Goal: Check status: Check status

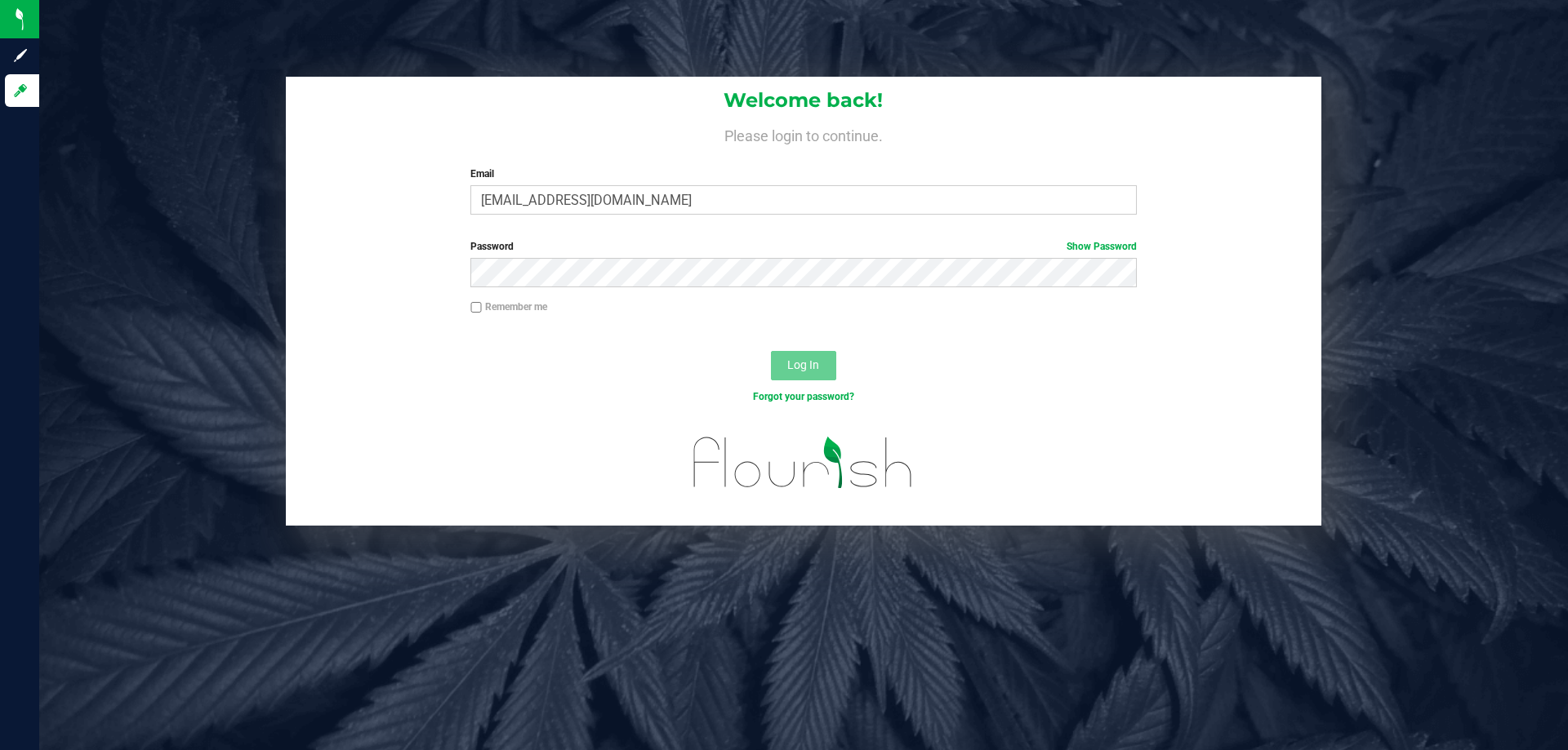
type input "[EMAIL_ADDRESS][DOMAIN_NAME]"
click at [771, 351] on button "Log In" at bounding box center [804, 366] width 66 height 30
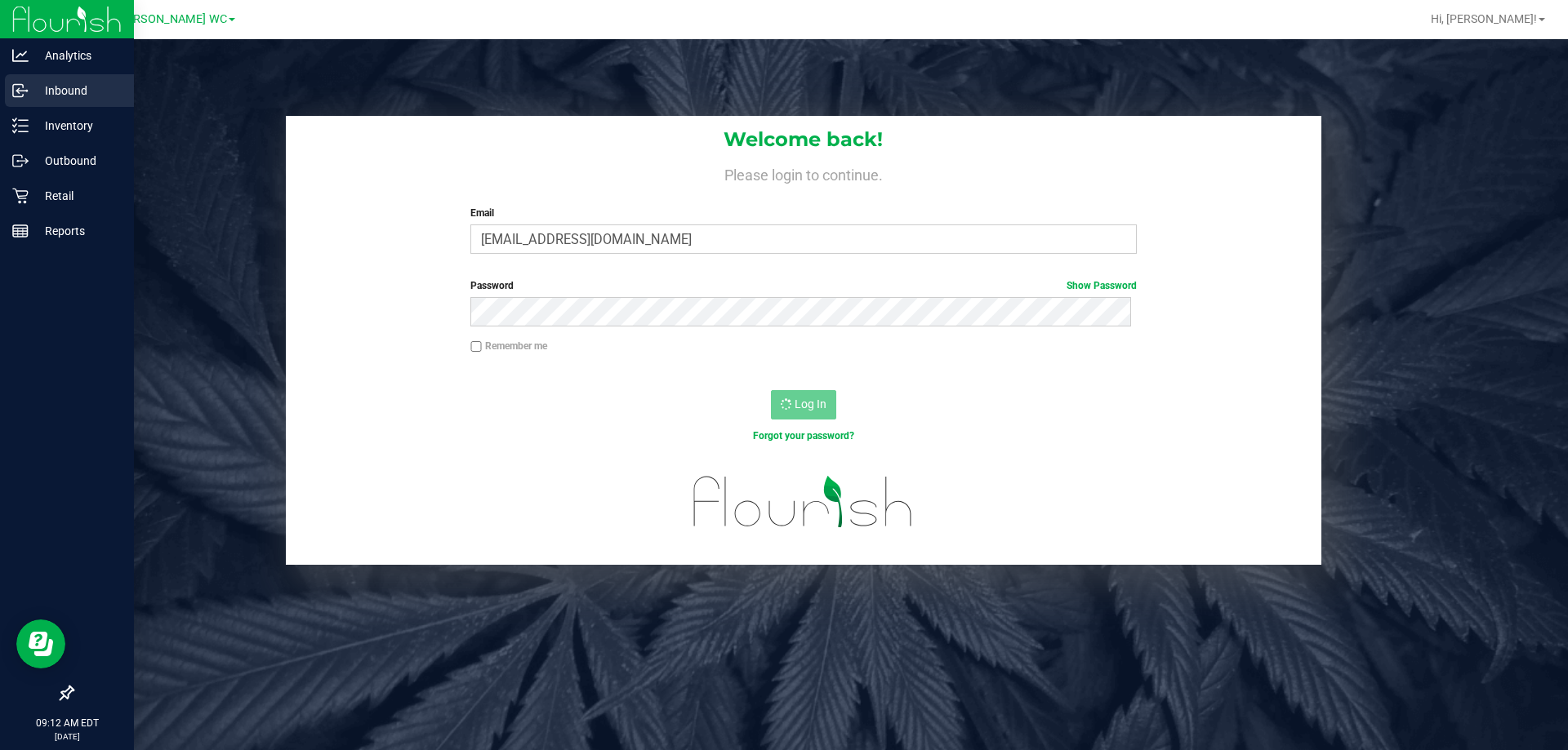
click at [7, 89] on div "Inbound" at bounding box center [70, 90] width 129 height 32
click at [77, 217] on div "Reports" at bounding box center [70, 231] width 129 height 32
click at [67, 200] on p "Retail" at bounding box center [78, 196] width 98 height 19
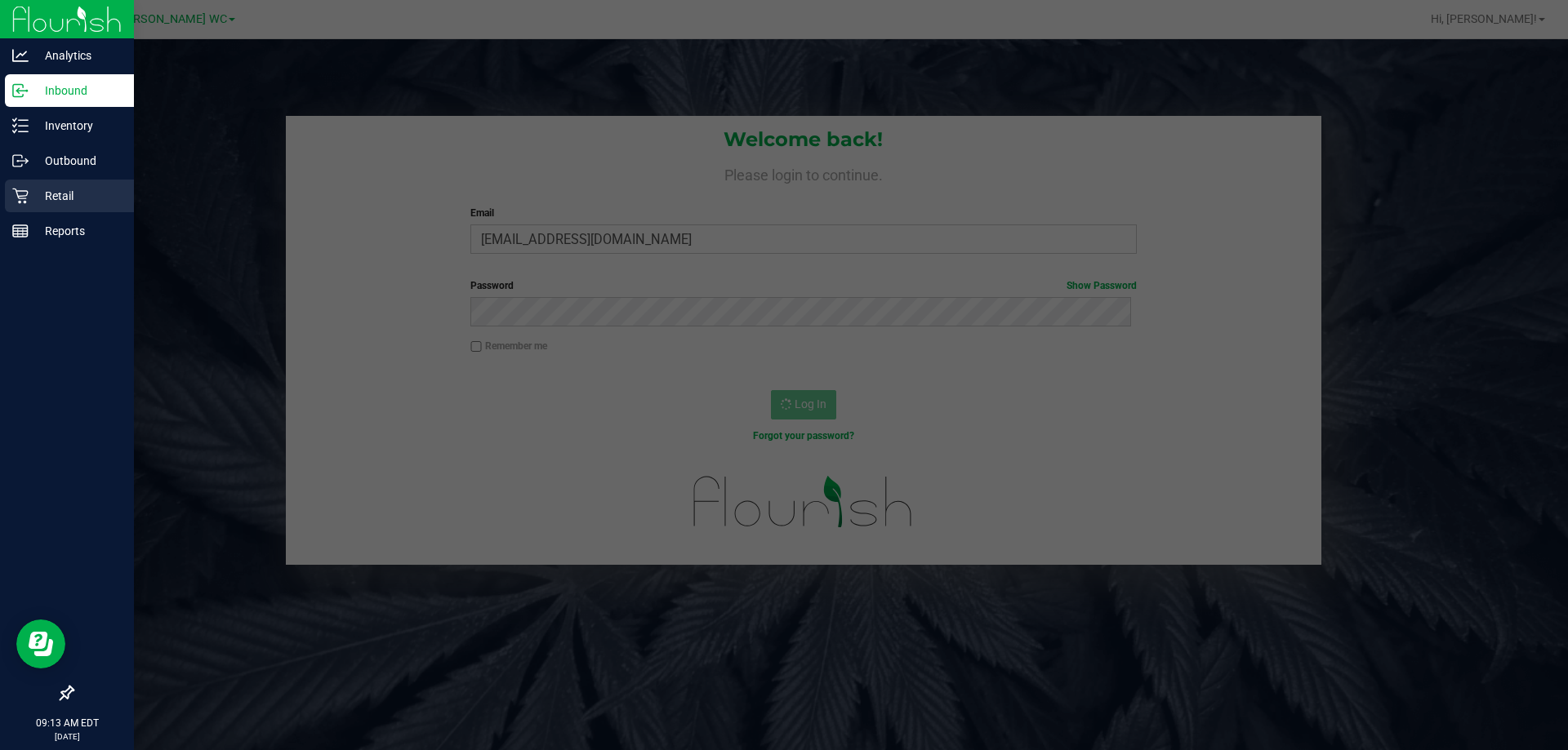
click at [66, 198] on p "Retail" at bounding box center [78, 196] width 98 height 19
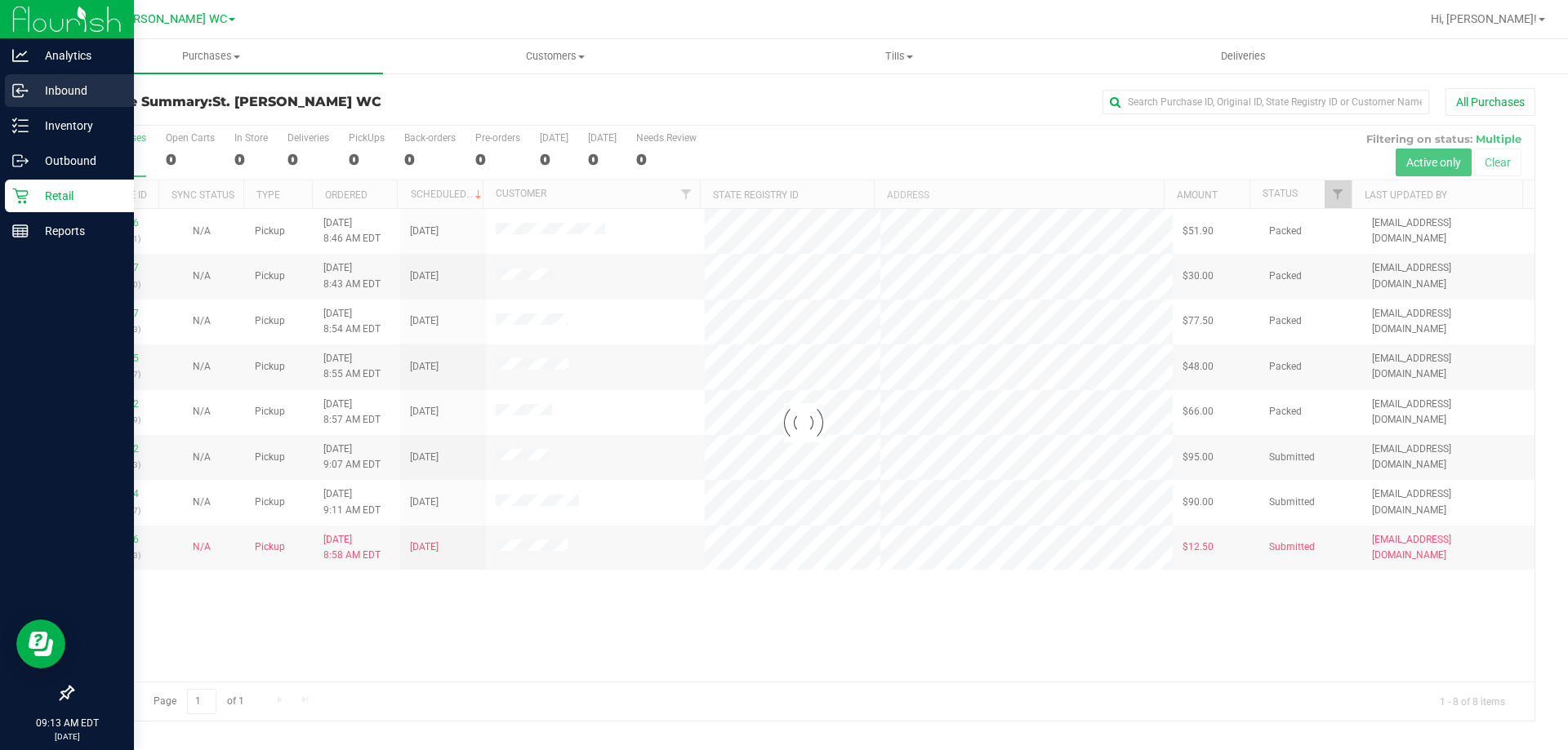
click at [78, 94] on p "Inbound" at bounding box center [78, 90] width 98 height 19
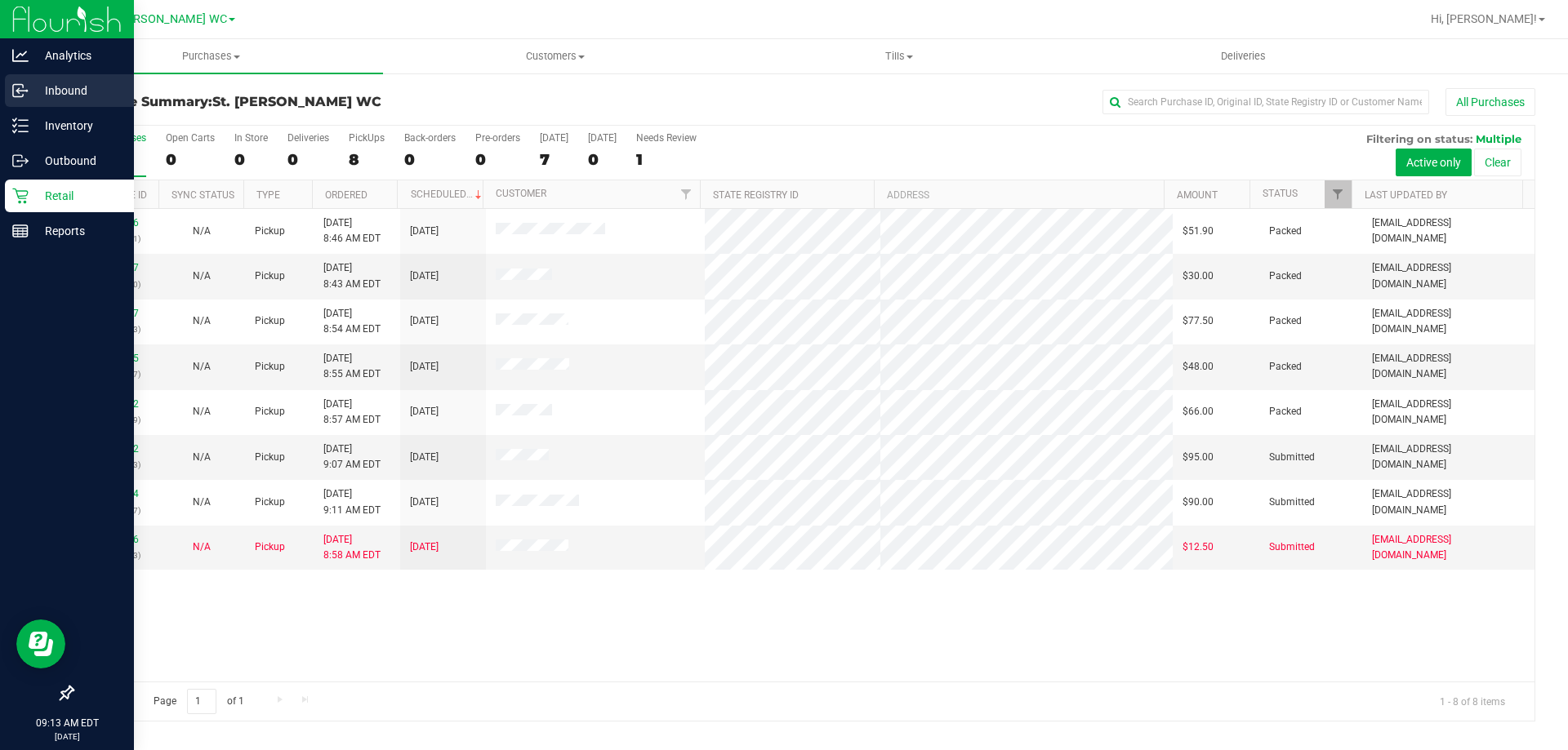
click at [78, 94] on p "Inbound" at bounding box center [78, 90] width 98 height 19
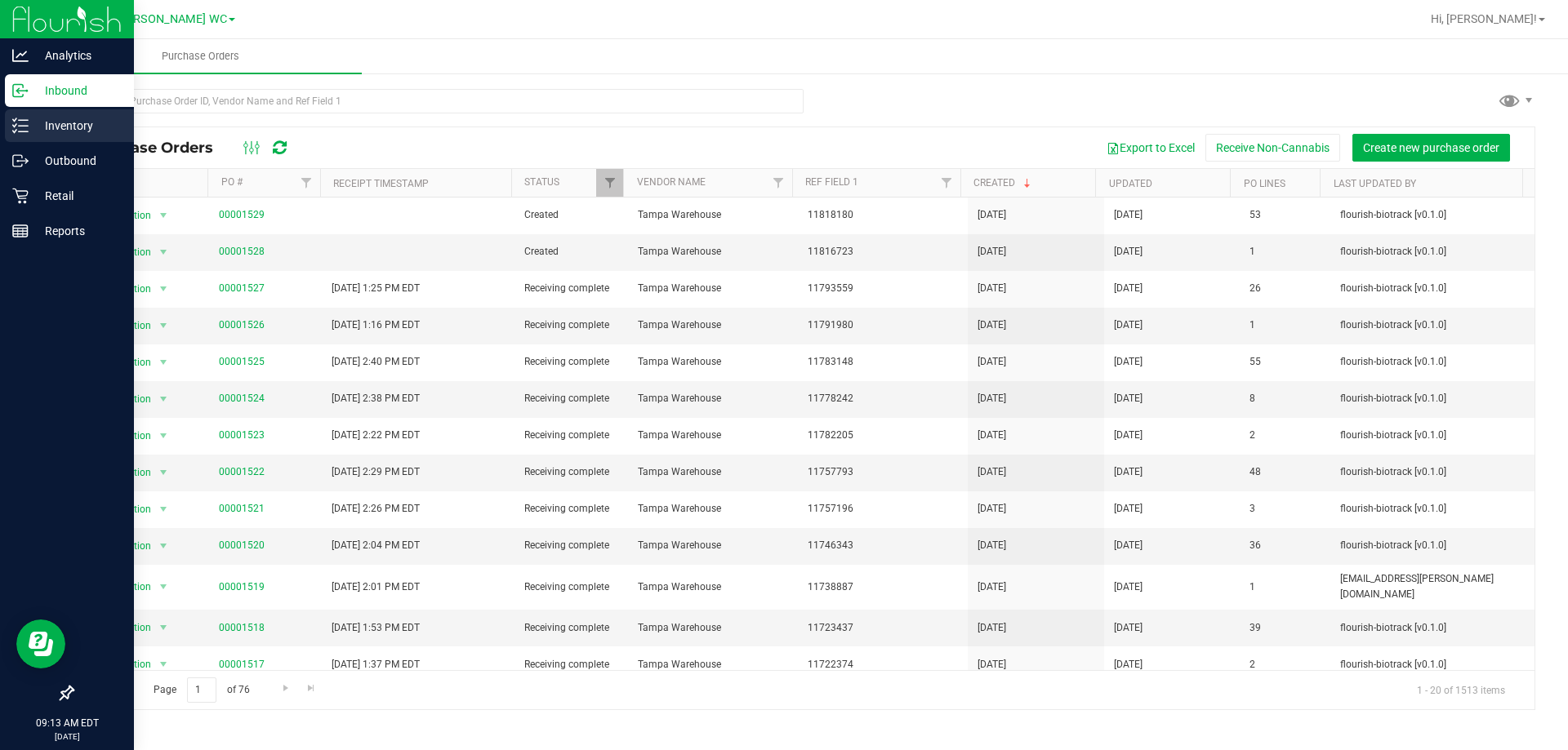
click at [34, 125] on p "Inventory" at bounding box center [78, 126] width 98 height 19
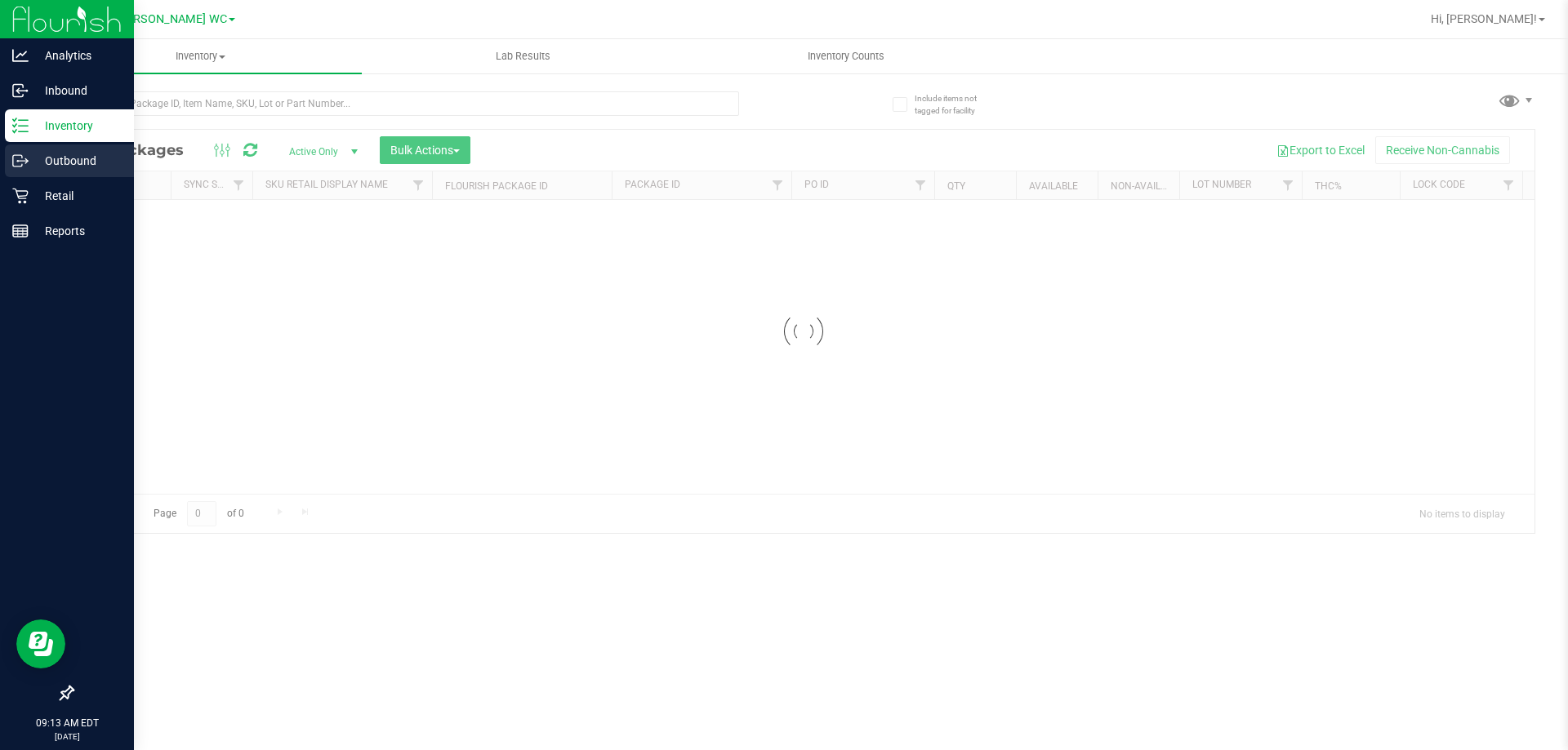
click at [68, 155] on p "Outbound" at bounding box center [78, 161] width 98 height 19
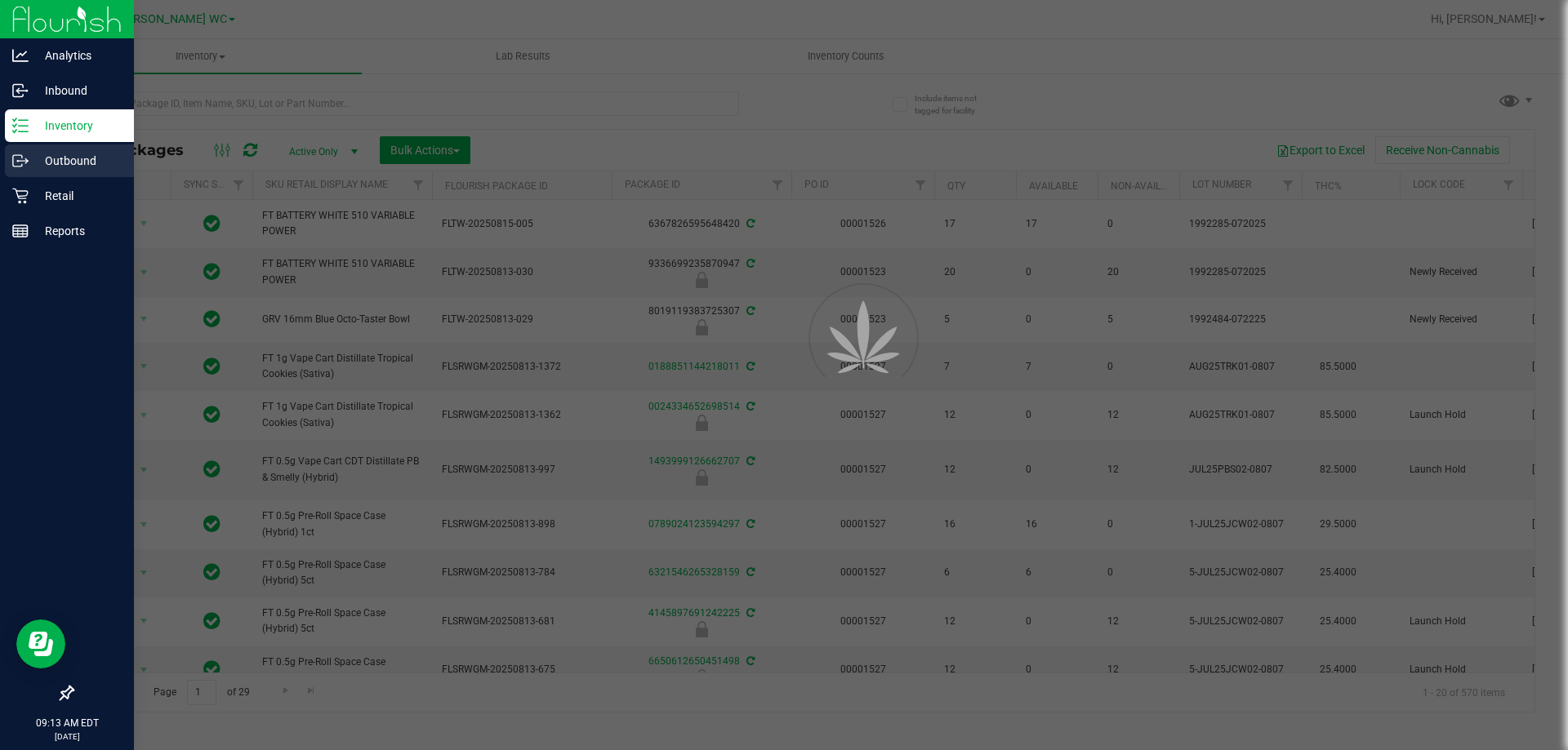
click at [68, 155] on p "Outbound" at bounding box center [78, 161] width 98 height 19
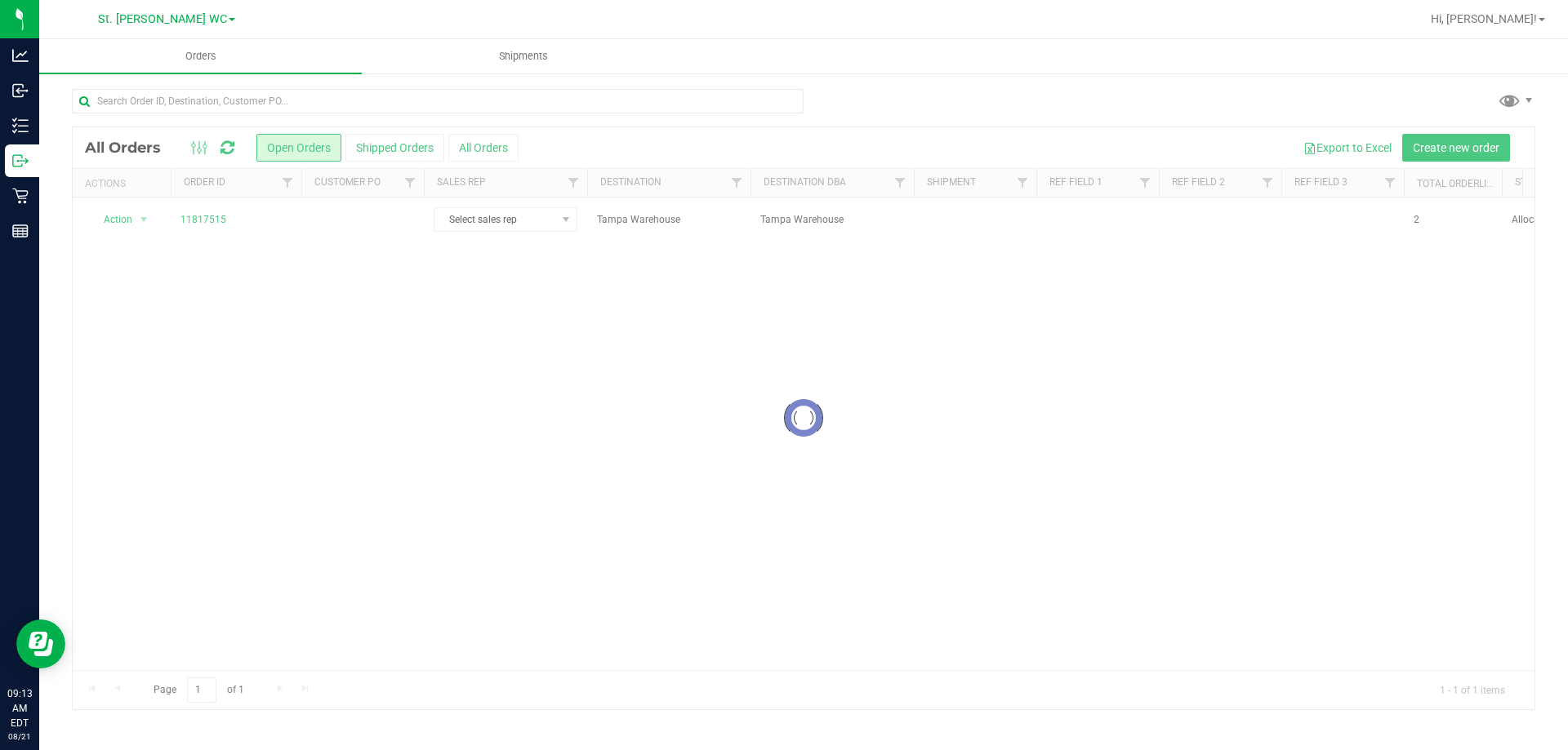
click at [209, 220] on div at bounding box center [804, 419] width 1462 height 582
click at [207, 220] on div at bounding box center [804, 419] width 1462 height 582
click at [207, 220] on link "11817515" at bounding box center [203, 220] width 45 height 16
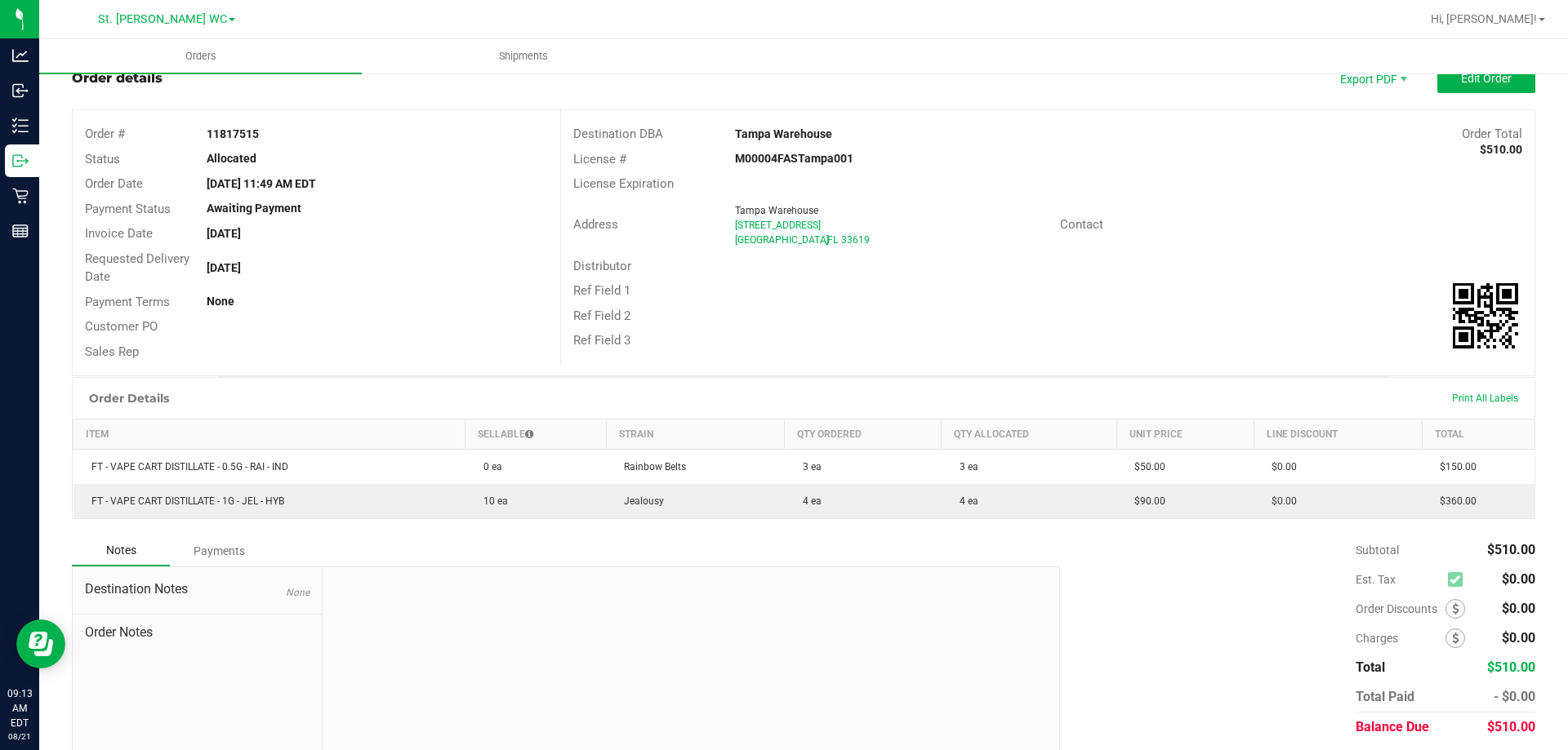
scroll to position [81, 0]
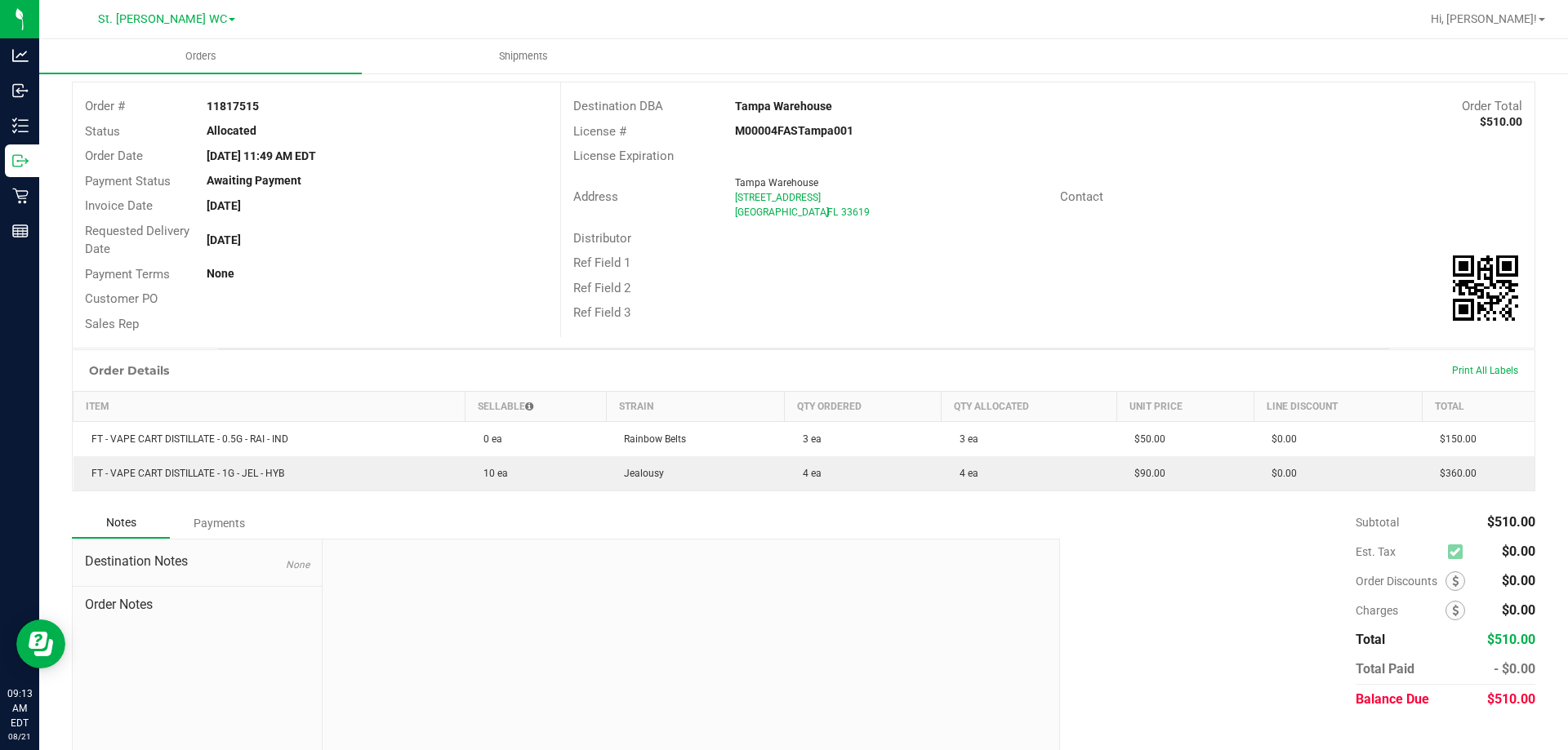
click at [792, 371] on div "Order Details Print All Labels" at bounding box center [804, 371] width 1462 height 41
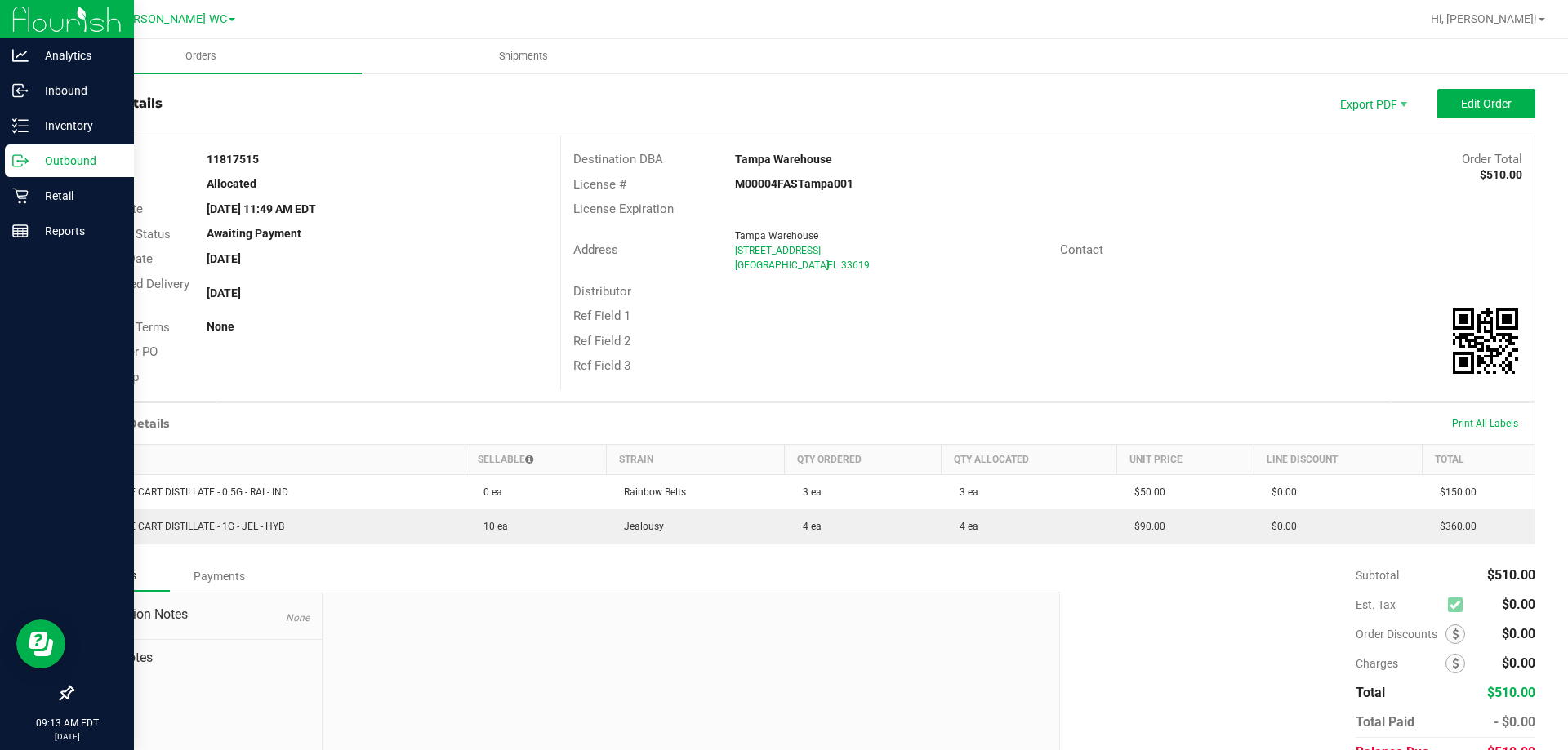
scroll to position [0, 0]
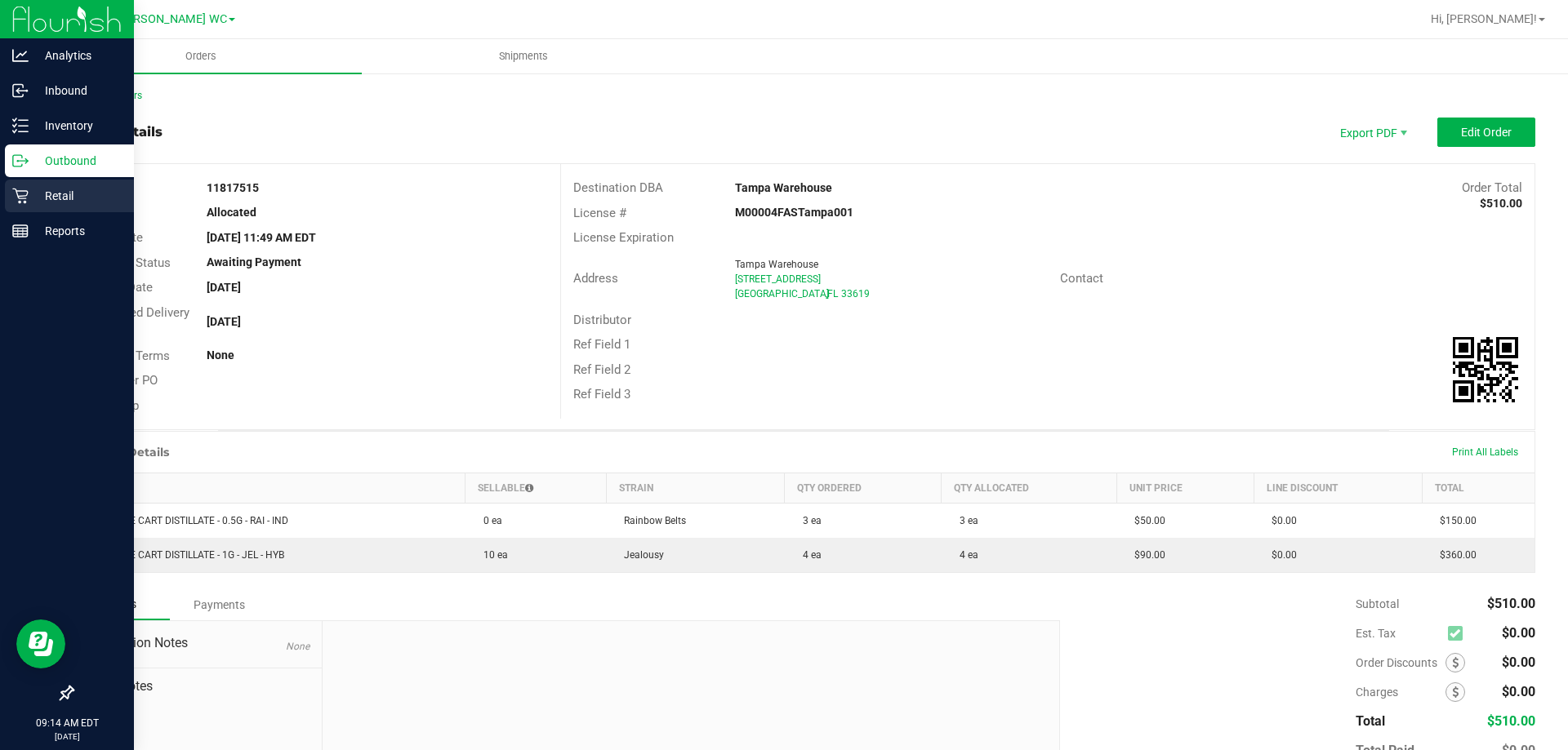
click at [27, 200] on icon at bounding box center [20, 196] width 17 height 17
